Goal: Task Accomplishment & Management: Manage account settings

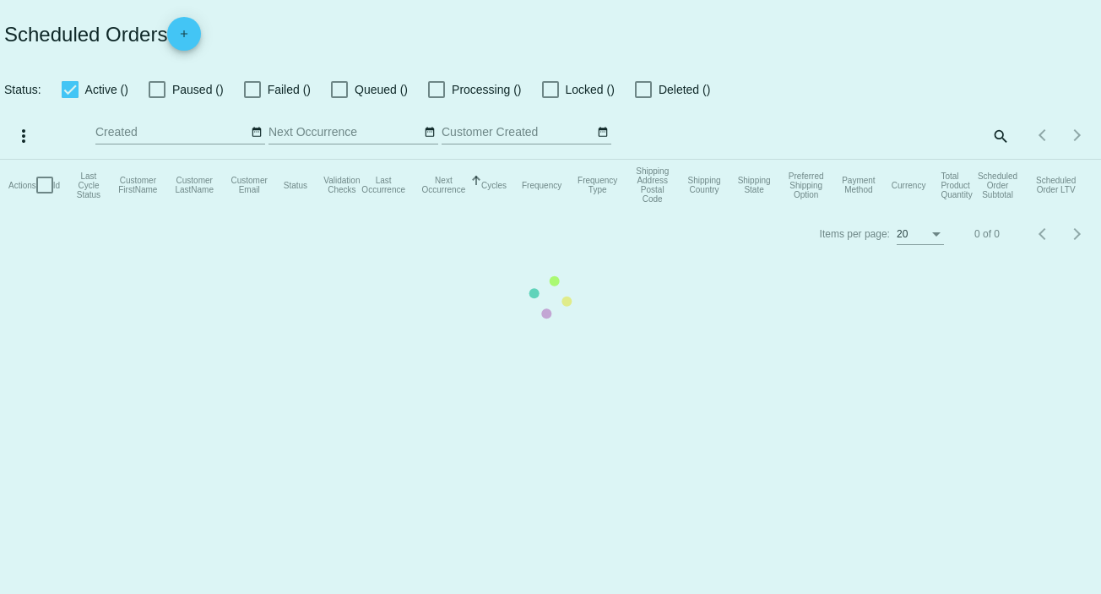
checkbox input "false"
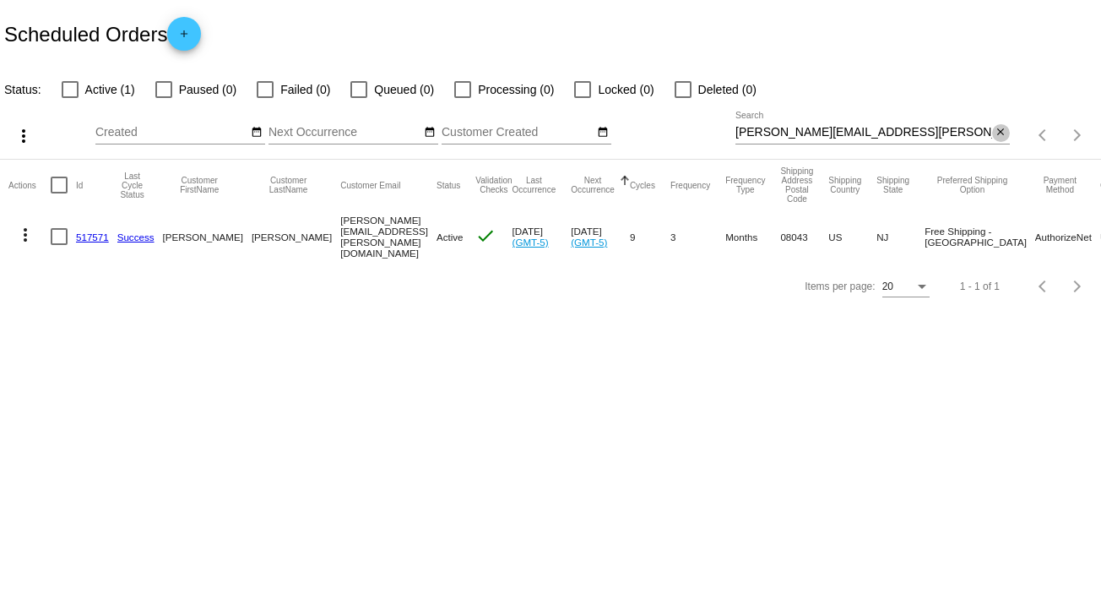
click at [1003, 136] on mat-icon "close" at bounding box center [1001, 133] width 12 height 14
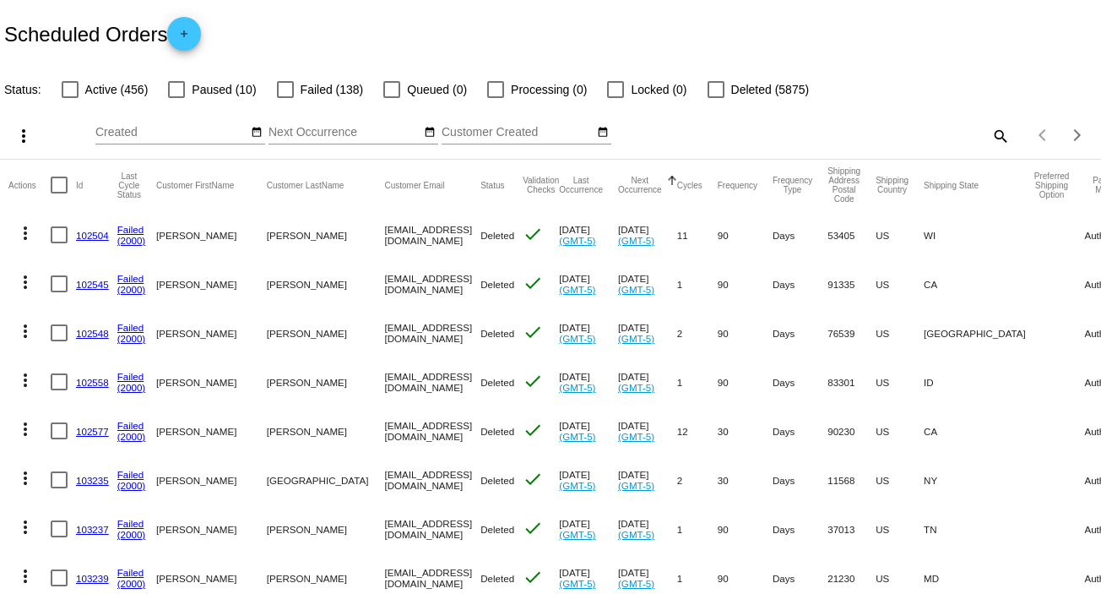
click at [990, 131] on mat-icon "search" at bounding box center [1000, 135] width 20 height 26
click at [985, 131] on input "Search" at bounding box center [873, 133] width 275 height 14
paste input "[EMAIL_ADDRESS][DOMAIN_NAME]"
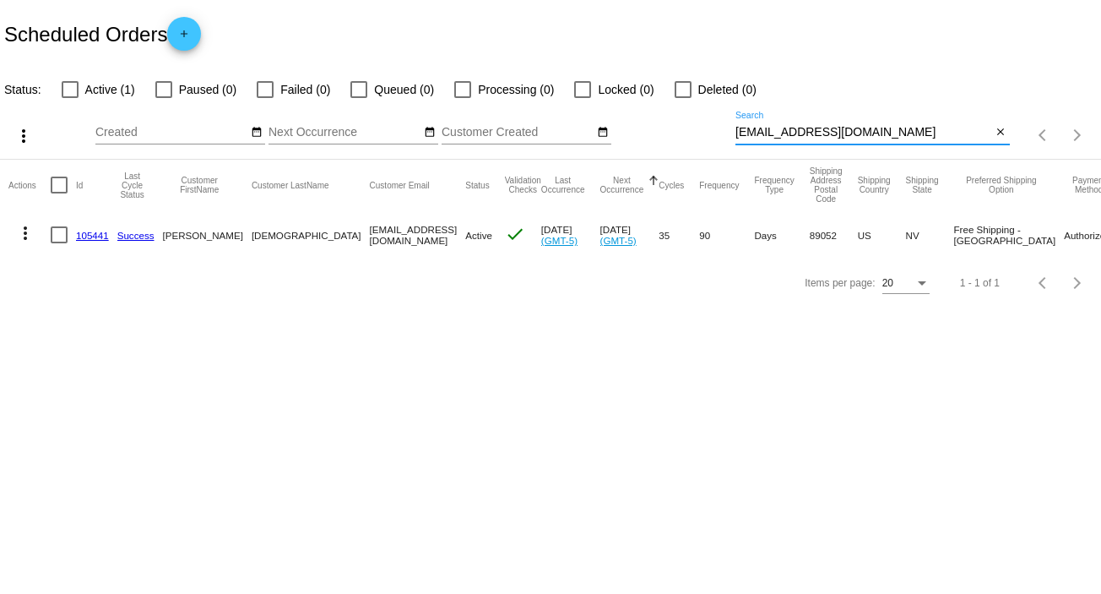
type input "[EMAIL_ADDRESS][DOMAIN_NAME]"
click at [24, 226] on mat-icon "more_vert" at bounding box center [25, 233] width 20 height 20
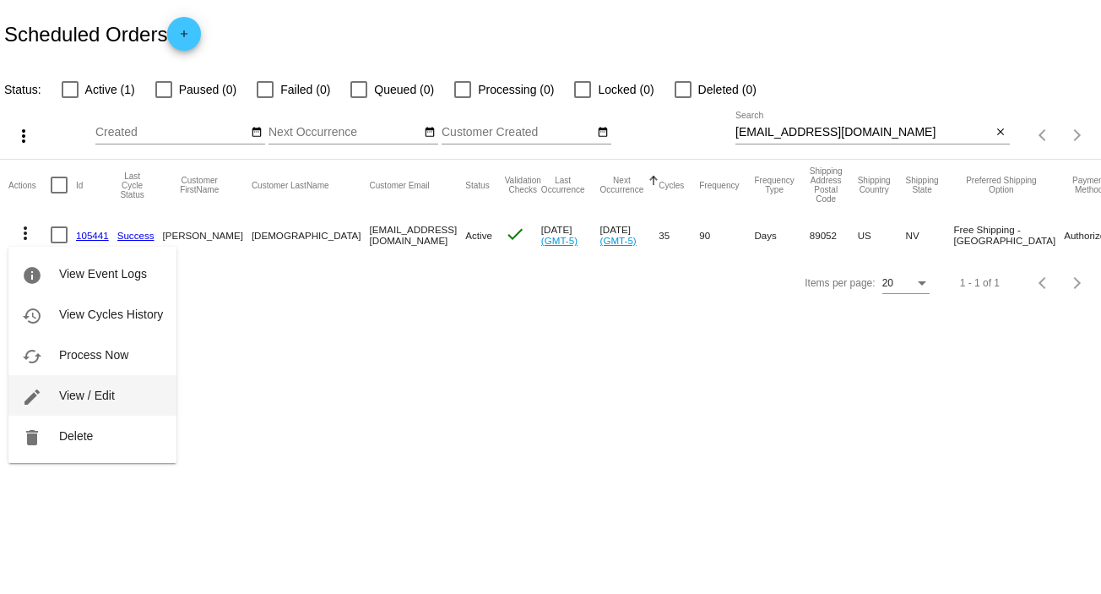
click at [101, 398] on span "View / Edit" at bounding box center [87, 396] width 56 height 14
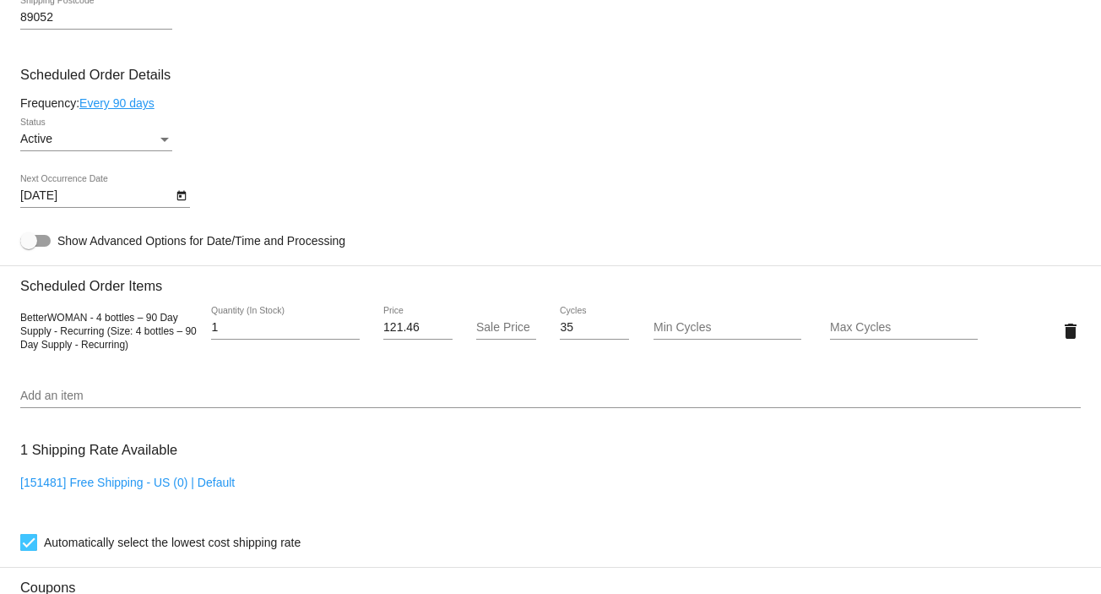
scroll to position [964, 0]
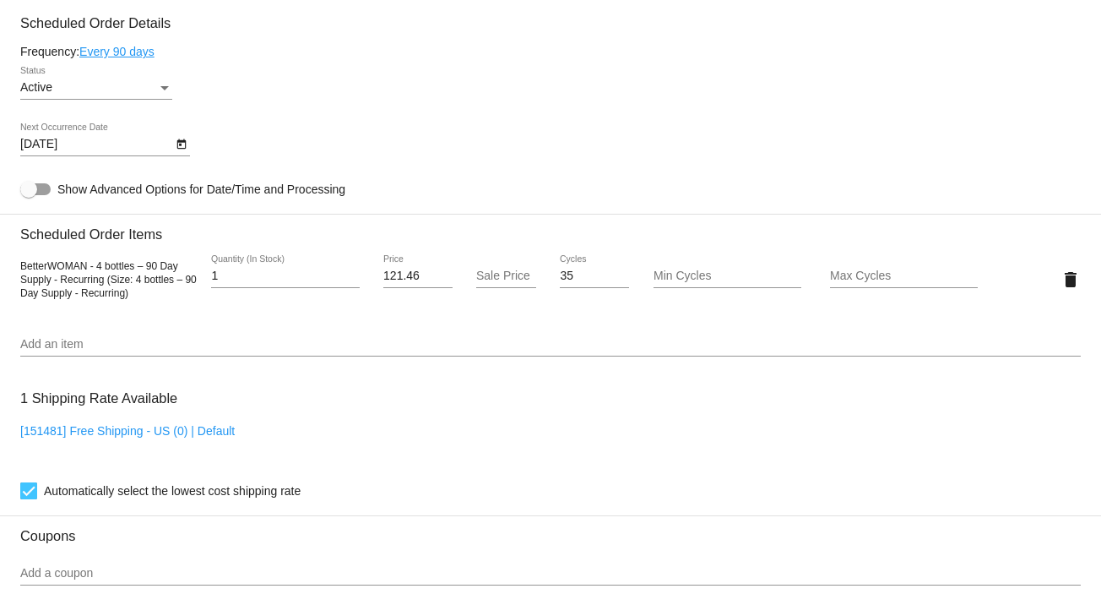
click at [182, 144] on icon "Open calendar" at bounding box center [181, 144] width 9 height 10
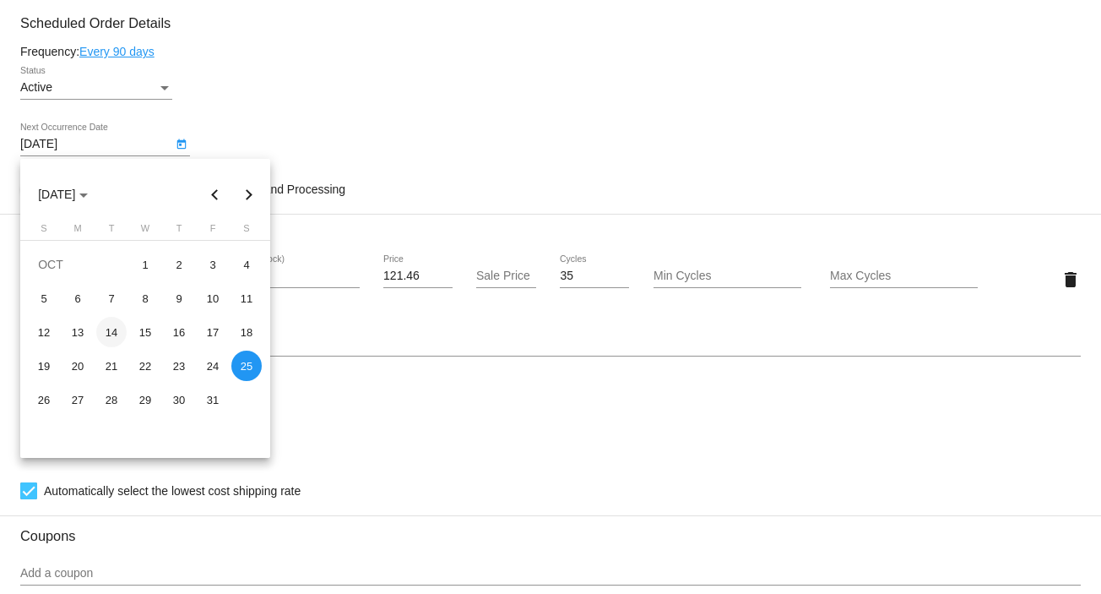
click at [116, 330] on div "14" at bounding box center [111, 332] width 30 height 30
type input "[DATE]"
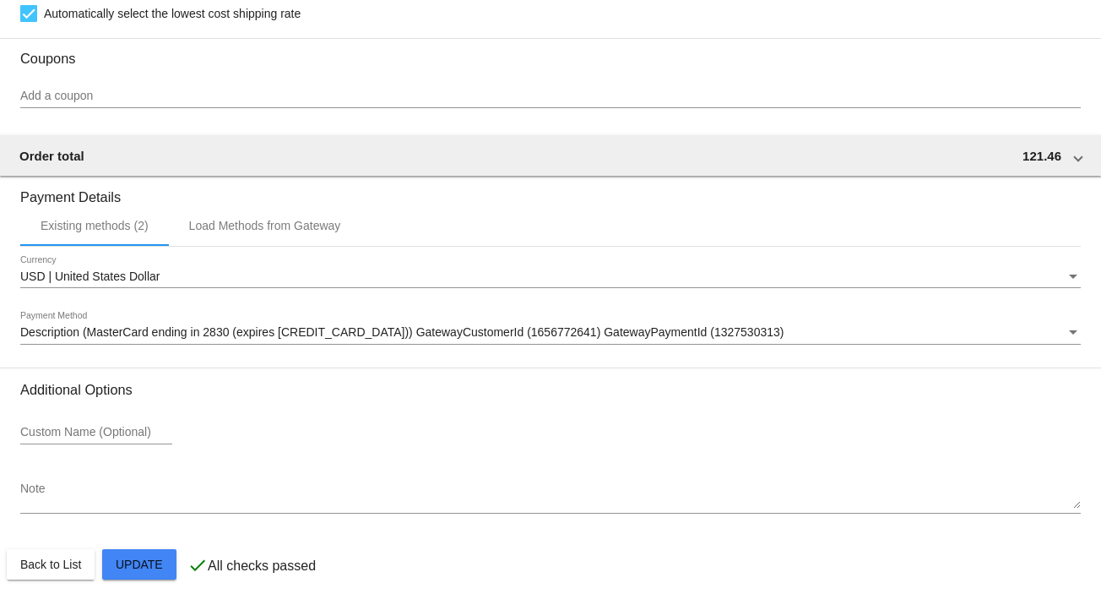
scroll to position [1459, 0]
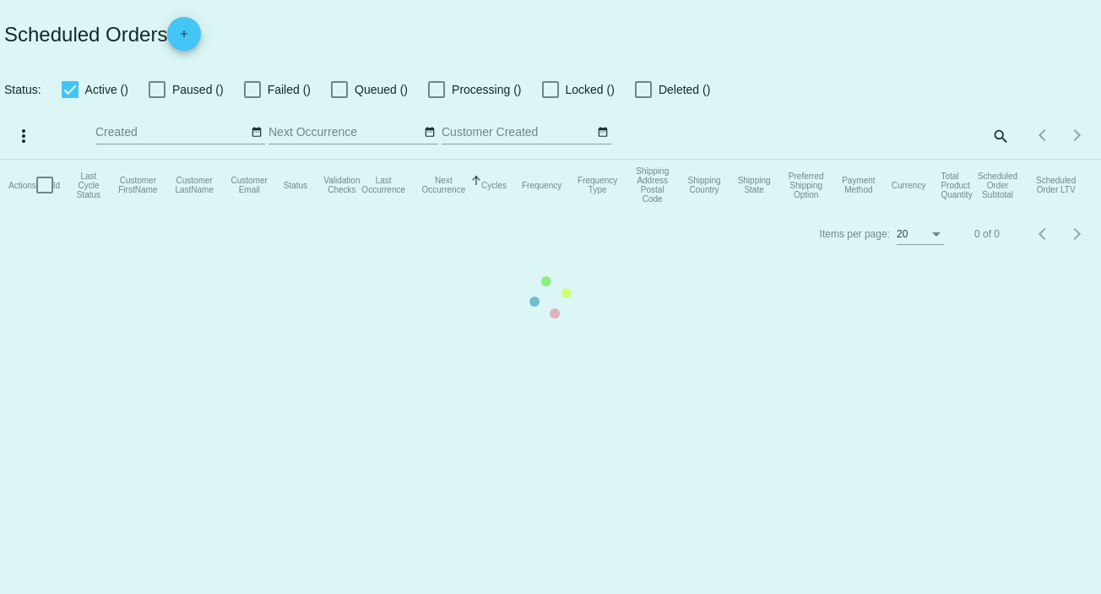
checkbox input "false"
